Goal: Task Accomplishment & Management: Use online tool/utility

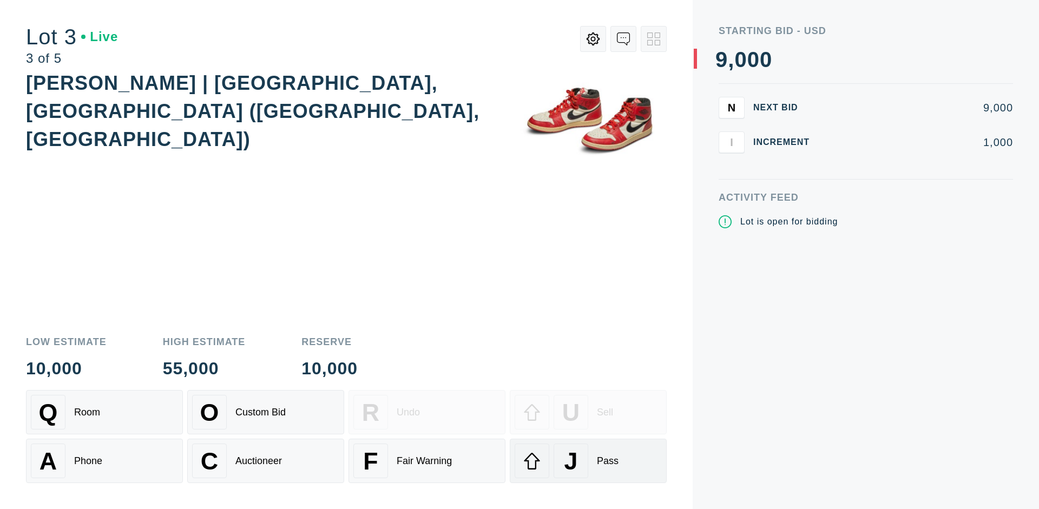
click at [588, 461] on div "J Pass" at bounding box center [588, 461] width 147 height 35
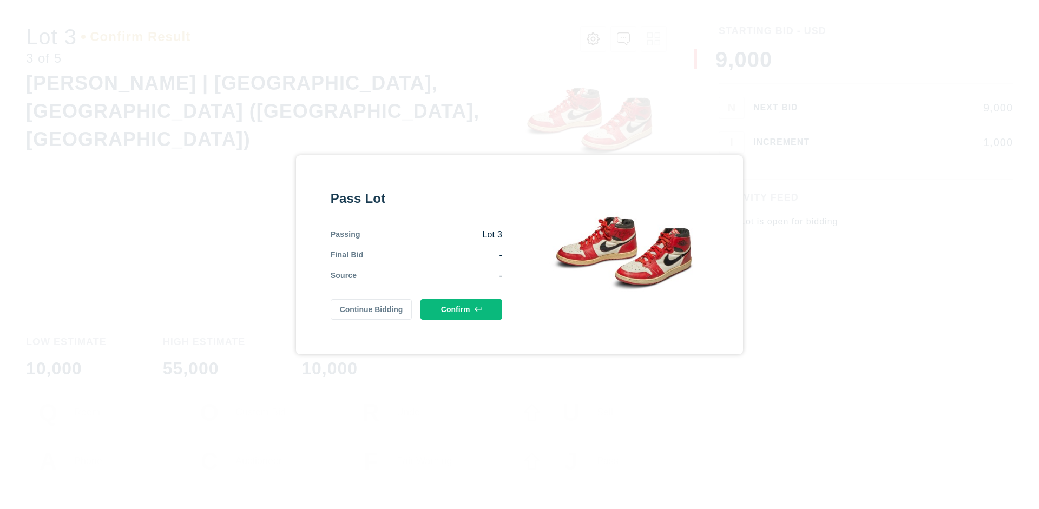
click at [462, 309] on button "Confirm" at bounding box center [462, 309] width 82 height 21
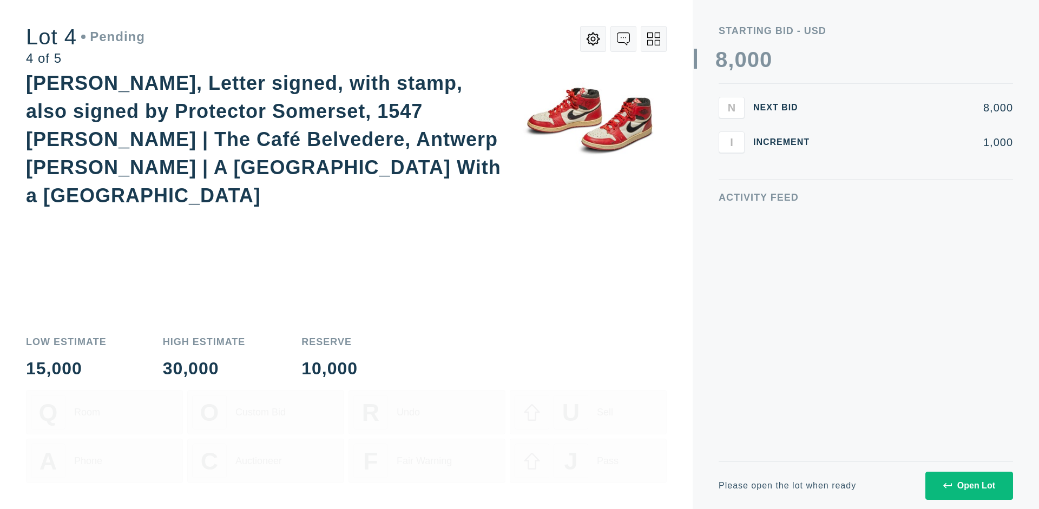
click at [654, 39] on icon at bounding box center [653, 38] width 13 height 13
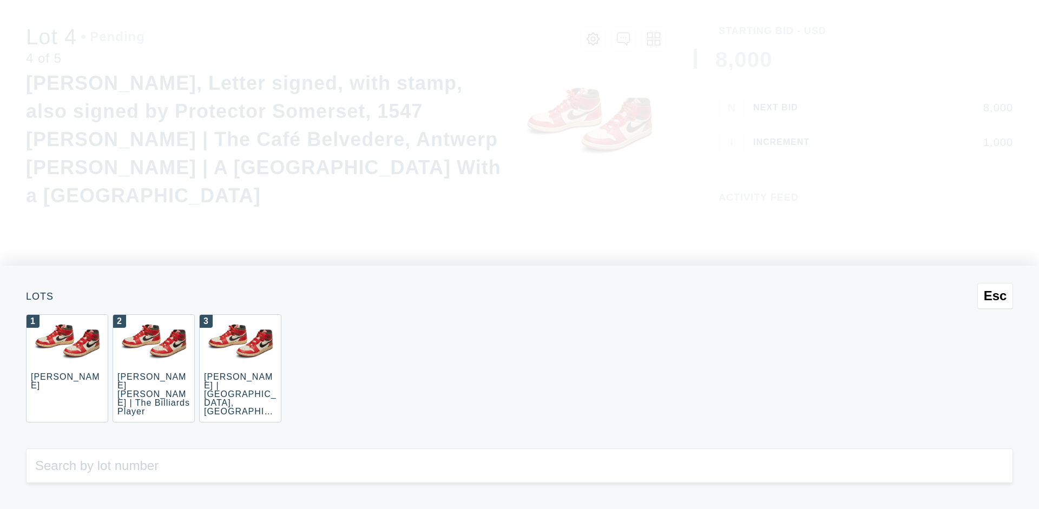
click at [240, 369] on div "3 [PERSON_NAME] | [GEOGRAPHIC_DATA], [GEOGRAPHIC_DATA] ([GEOGRAPHIC_DATA], [GEO…" at bounding box center [240, 369] width 82 height 108
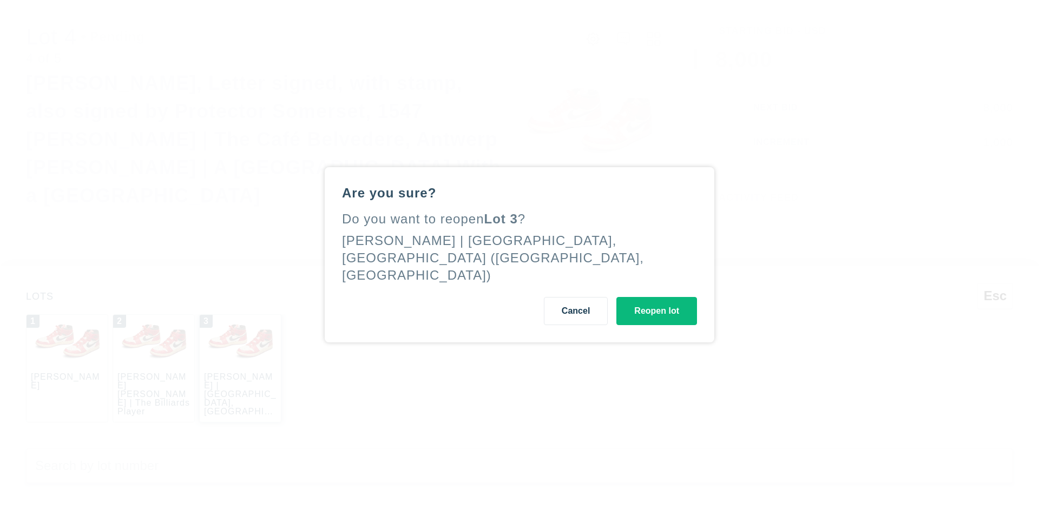
click at [657, 300] on button "Reopen lot" at bounding box center [657, 311] width 81 height 28
